Goal: Task Accomplishment & Management: Complete application form

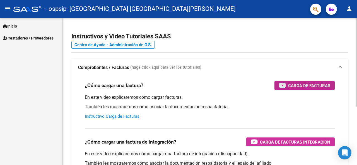
click at [322, 83] on span "Carga de Facturas" at bounding box center [309, 85] width 42 height 7
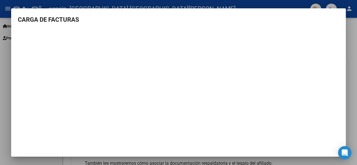
click at [356, 53] on div at bounding box center [178, 82] width 357 height 165
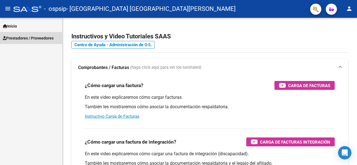
click at [24, 37] on span "Prestadores / Proveedores" at bounding box center [28, 38] width 51 height 6
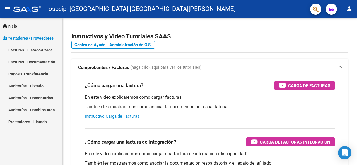
click at [34, 50] on link "Facturas - Listado/Carga" at bounding box center [31, 50] width 62 height 12
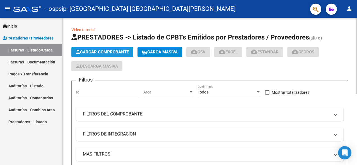
click at [119, 51] on span "Cargar Comprobante" at bounding box center [102, 52] width 53 height 5
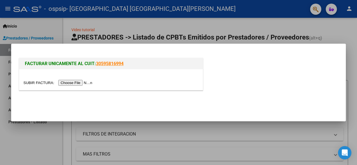
click at [79, 84] on input "file" at bounding box center [58, 83] width 70 height 6
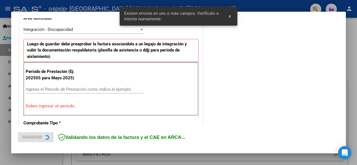
scroll to position [135, 0]
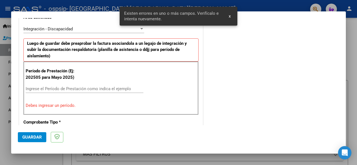
click at [91, 85] on div "Ingrese el Período de Prestación como indica el ejemplo" at bounding box center [85, 89] width 118 height 8
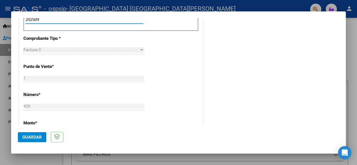
scroll to position [205, 0]
type input "202509"
click at [33, 137] on span "Guardar" at bounding box center [32, 137] width 20 height 5
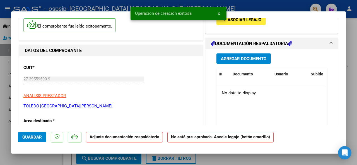
scroll to position [43, 0]
click at [247, 21] on span "Asociar Legajo" at bounding box center [244, 19] width 34 height 5
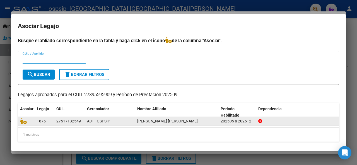
click at [171, 121] on span "[PERSON_NAME] [PERSON_NAME]" at bounding box center [167, 121] width 60 height 4
click at [90, 120] on span "A01 - OSPSIP" at bounding box center [98, 121] width 23 height 4
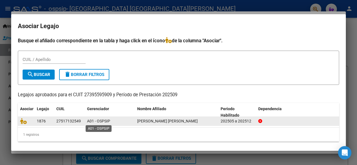
click at [90, 120] on span "A01 - OSPSIP" at bounding box center [98, 121] width 23 height 4
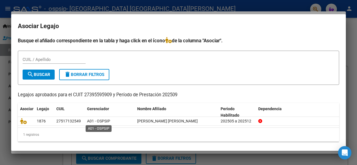
click at [157, 53] on form "CUIL / Apellido search Buscar delete Borrar Filtros" at bounding box center [178, 68] width 321 height 34
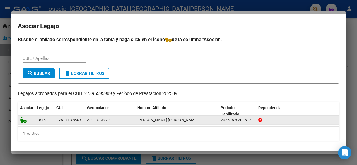
click at [24, 119] on icon at bounding box center [23, 120] width 7 height 6
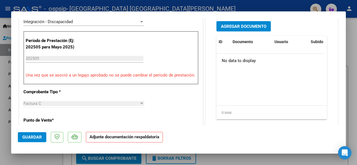
scroll to position [163, 0]
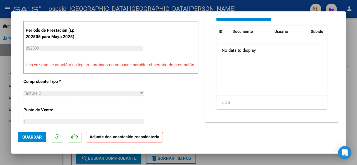
click at [135, 134] on p "Adjunte documentación respaldatoria" at bounding box center [124, 137] width 77 height 11
click at [119, 139] on strong "Adjunte documentación respaldatoria" at bounding box center [124, 137] width 70 height 5
click at [98, 139] on strong "Adjunte documentación respaldatoria" at bounding box center [124, 137] width 70 height 5
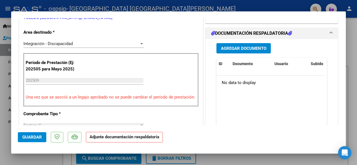
scroll to position [120, 0]
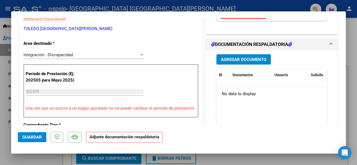
click at [233, 62] on span "Agregar Documento" at bounding box center [243, 59] width 45 height 5
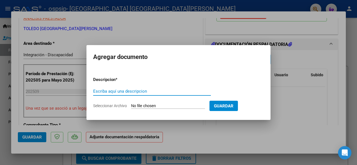
click at [165, 92] on input "Escriba aquí una descripcion" at bounding box center [152, 91] width 118 height 5
type input "Planilla Septiembre"
click at [238, 103] on button "Guardar" at bounding box center [223, 106] width 28 height 10
click at [180, 106] on input "Seleccionar Archivo" at bounding box center [168, 106] width 74 height 5
type input "C:\fakepath\WhatsApp Image [DATE] 13.21.31.jpeg"
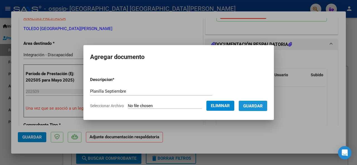
click at [257, 109] on button "Guardar" at bounding box center [252, 106] width 28 height 10
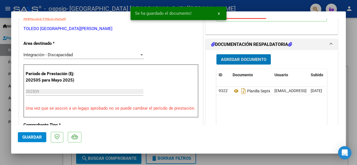
click at [34, 137] on span "Guardar" at bounding box center [32, 137] width 20 height 5
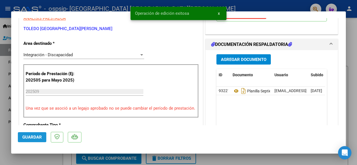
click at [34, 132] on button "Guardar" at bounding box center [32, 137] width 28 height 10
click at [252, 150] on mat-dialog-container "COMPROBANTE VER COMPROBANTE ESTADO: Recibida. En proceso de confirmacion/acepta…" at bounding box center [178, 82] width 334 height 143
click at [345, 24] on div at bounding box center [178, 82] width 357 height 165
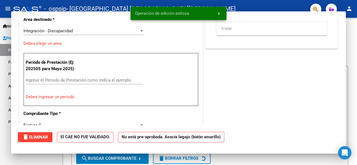
scroll to position [0, 0]
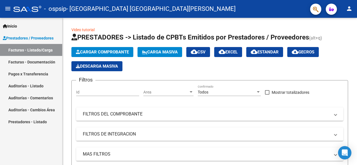
click at [40, 61] on link "Facturas - Documentación" at bounding box center [31, 62] width 62 height 12
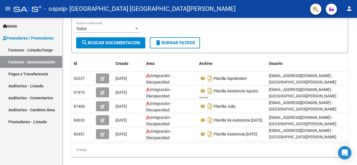
click at [38, 76] on link "Pagos x Transferencia" at bounding box center [31, 74] width 62 height 12
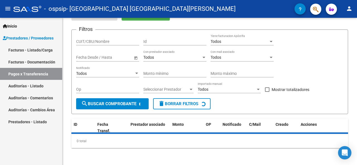
scroll to position [43, 0]
